Goal: Task Accomplishment & Management: Manage account settings

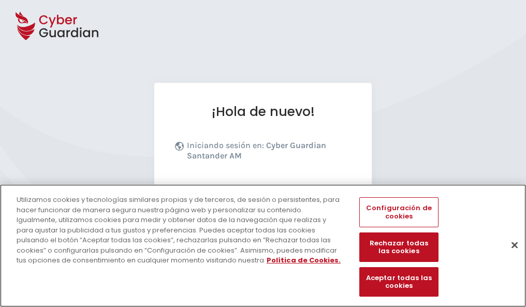
scroll to position [127, 0]
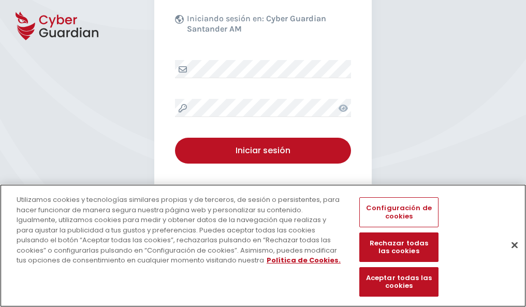
click at [509, 256] on button "Cerrar" at bounding box center [514, 244] width 23 height 23
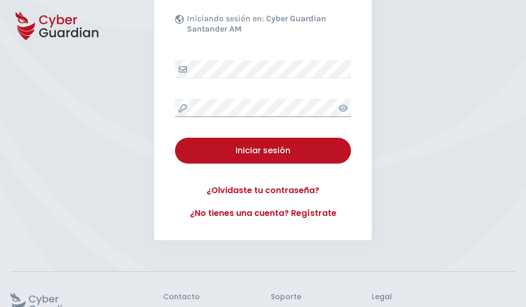
scroll to position [201, 0]
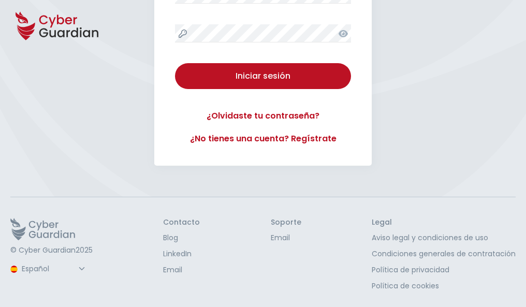
click at [175, 63] on button "Iniciar sesión" at bounding box center [263, 76] width 176 height 26
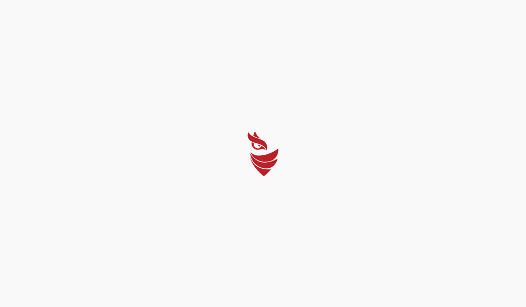
scroll to position [0, 0]
select select "Português (BR)"
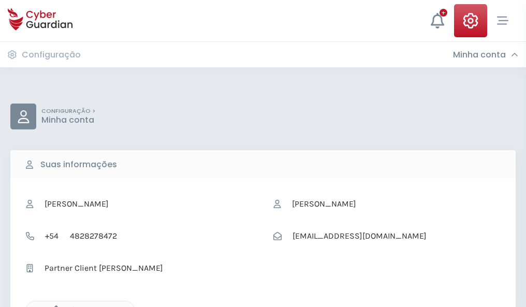
click at [53, 306] on icon "button" at bounding box center [53, 309] width 9 height 9
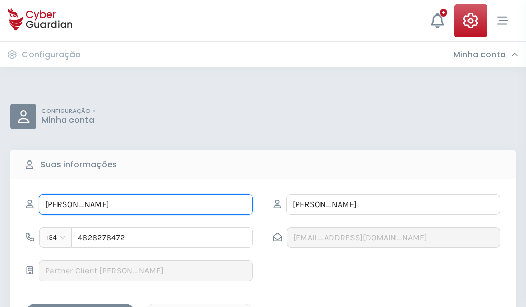
click at [145, 204] on input "JUDITH" at bounding box center [146, 204] width 214 height 21
type input "J"
type input "Reyes"
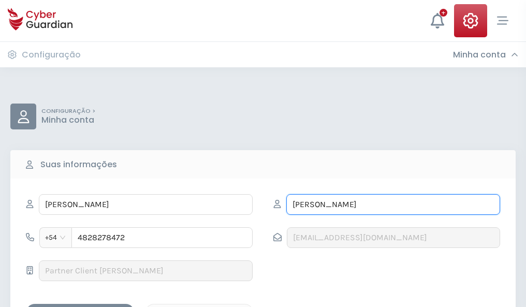
click at [393, 204] on input "VALCÁRCEL" at bounding box center [393, 204] width 214 height 21
type input "V"
type input "Álvaro"
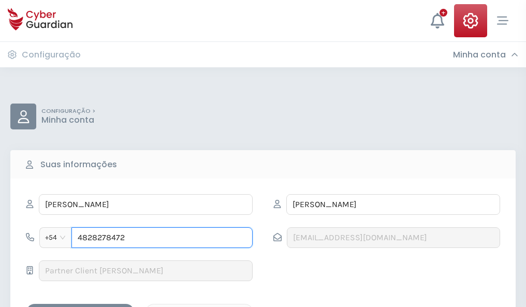
click at [162, 238] on input "4828278472" at bounding box center [161, 237] width 181 height 21
type input "4"
type input "4988883143"
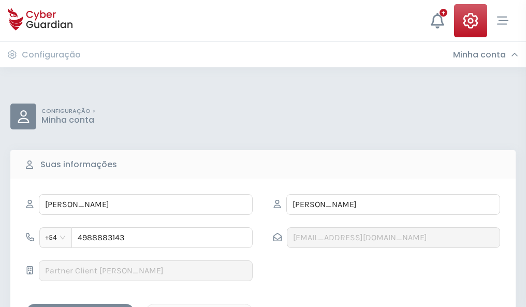
click at [80, 306] on div "Salvar alterações" at bounding box center [80, 312] width 93 height 13
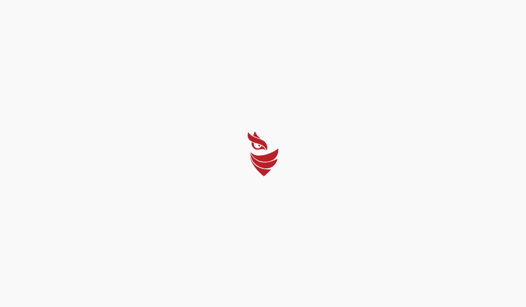
select select "Português (BR)"
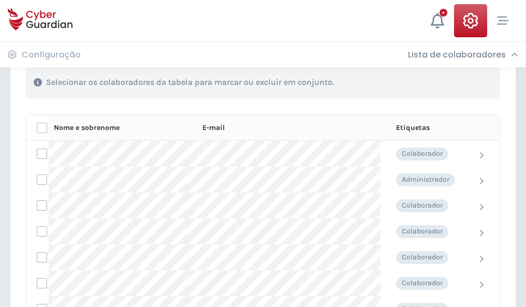
scroll to position [443, 0]
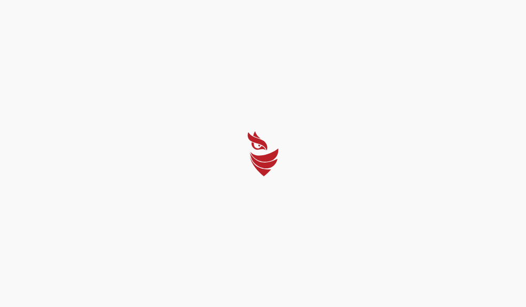
select select "Português (BR)"
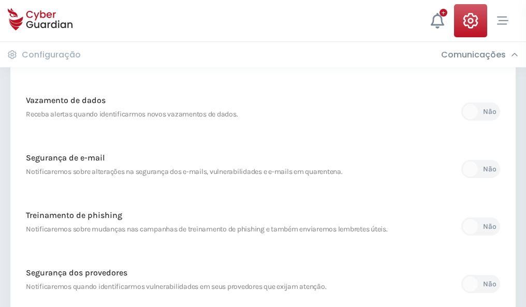
scroll to position [545, 0]
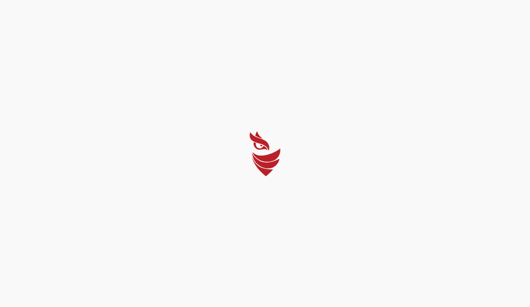
select select "Português (BR)"
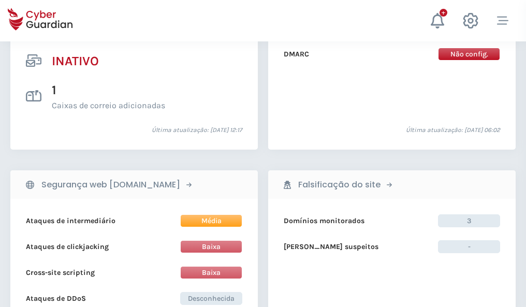
scroll to position [1026, 0]
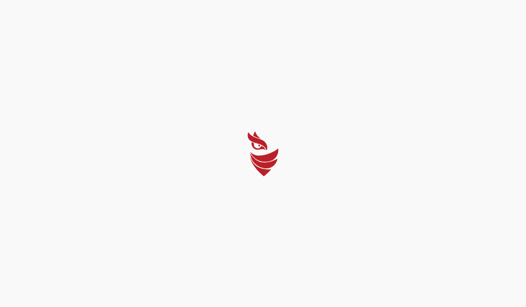
select select "Português (BR)"
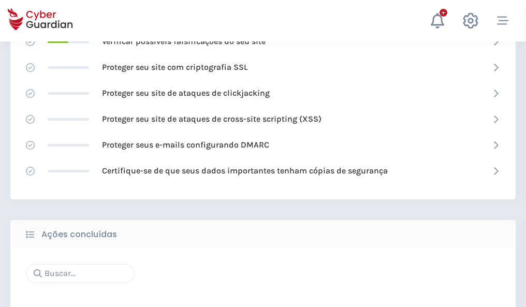
scroll to position [689, 0]
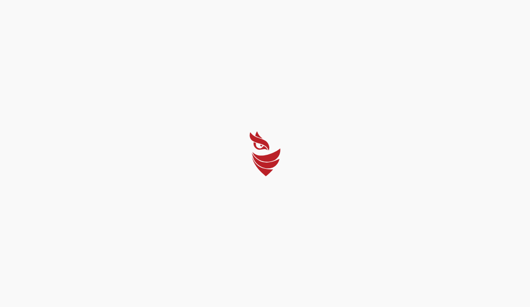
select select "Português (BR)"
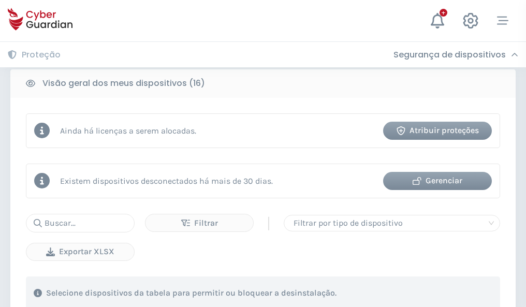
scroll to position [965, 0]
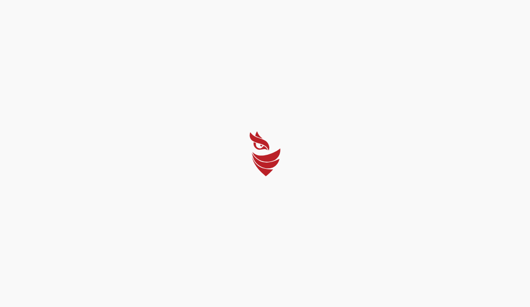
select select "Português (BR)"
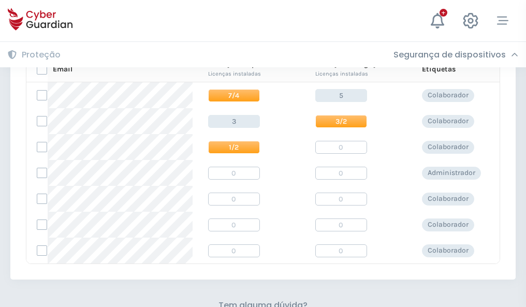
scroll to position [444, 0]
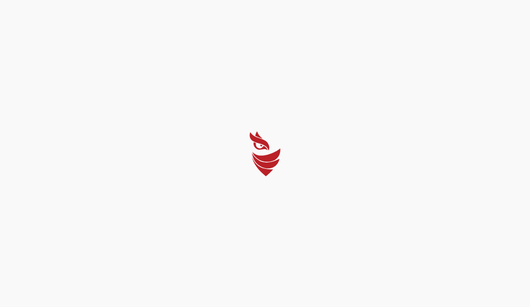
select select "Português (BR)"
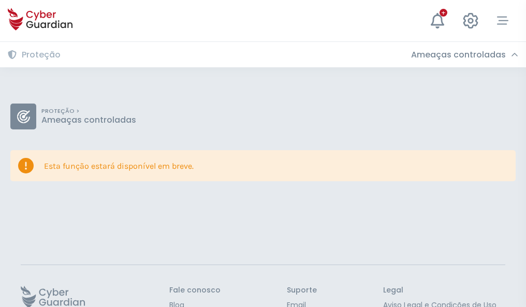
scroll to position [67, 0]
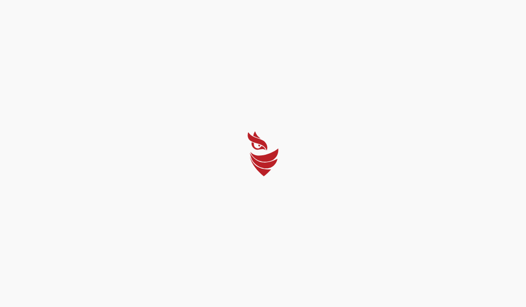
select select "Português (BR)"
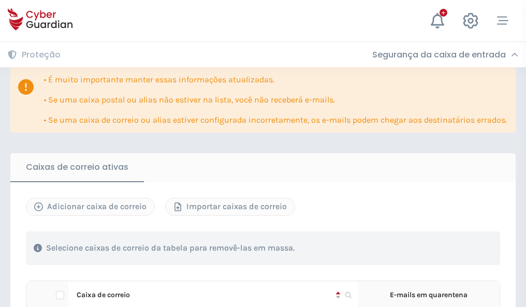
scroll to position [608, 0]
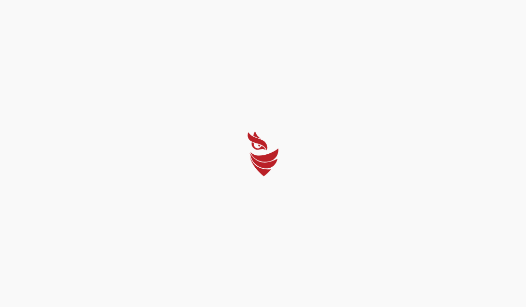
select select "Português (BR)"
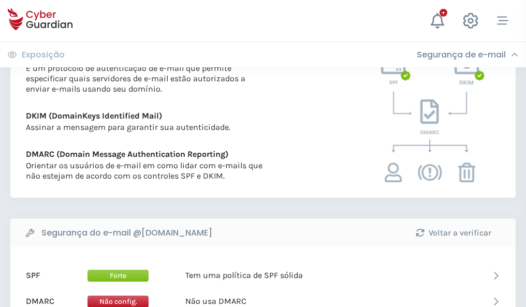
scroll to position [558, 0]
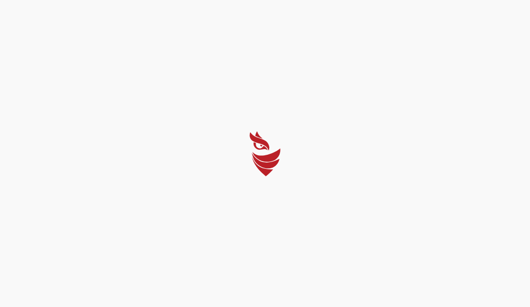
select select "Português (BR)"
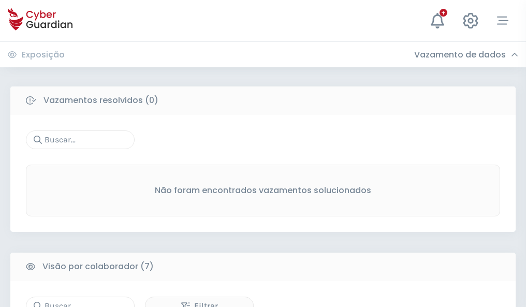
scroll to position [856, 0]
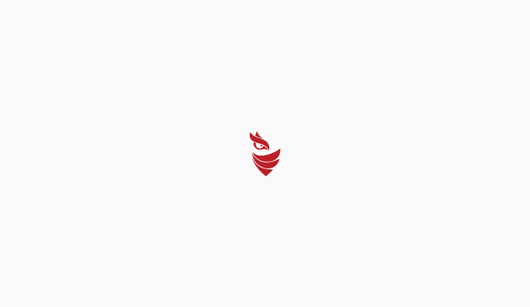
select select "Português (BR)"
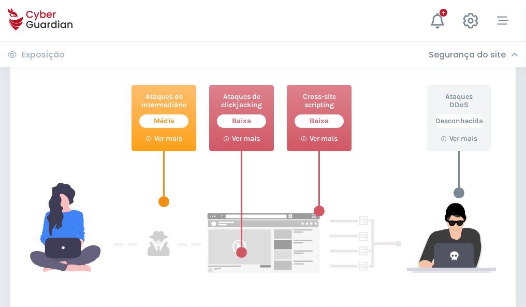
scroll to position [564, 0]
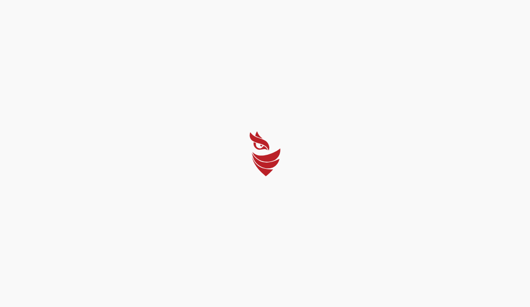
select select "Português (BR)"
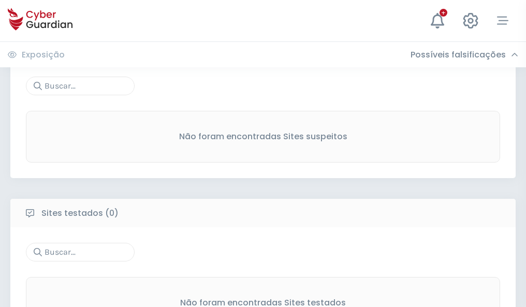
scroll to position [541, 0]
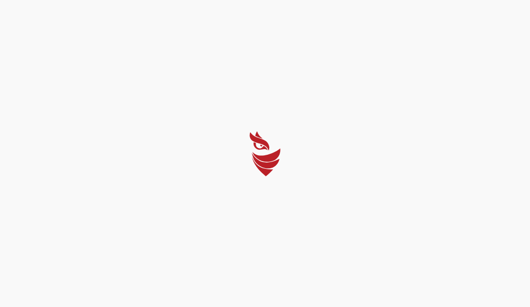
select select "Português (BR)"
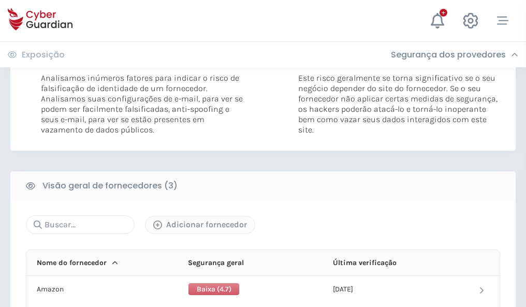
scroll to position [579, 0]
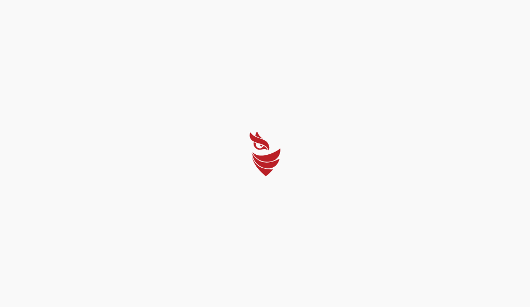
select select "Português (BR)"
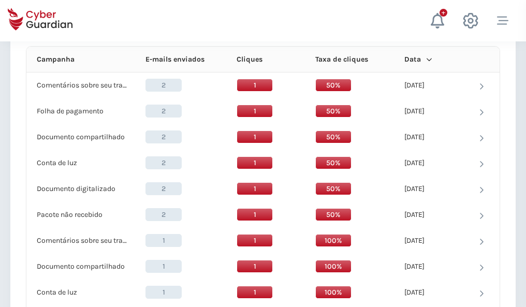
scroll to position [928, 0]
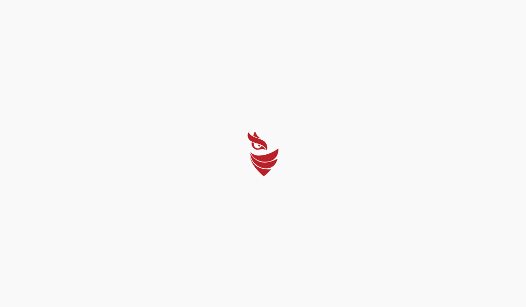
select select "Português (BR)"
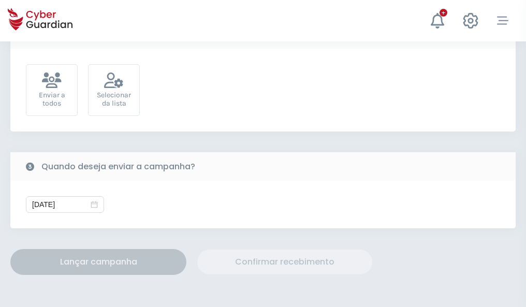
scroll to position [379, 0]
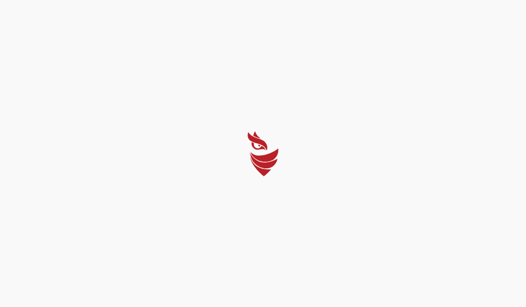
select select "Português (BR)"
